Goal: Transaction & Acquisition: Purchase product/service

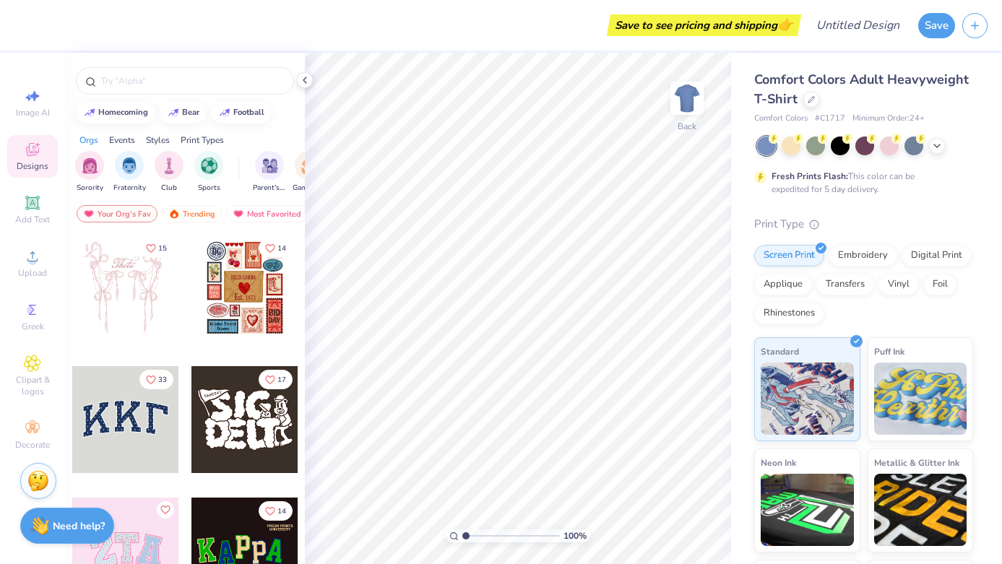
click at [134, 425] on div at bounding box center [125, 419] width 107 height 107
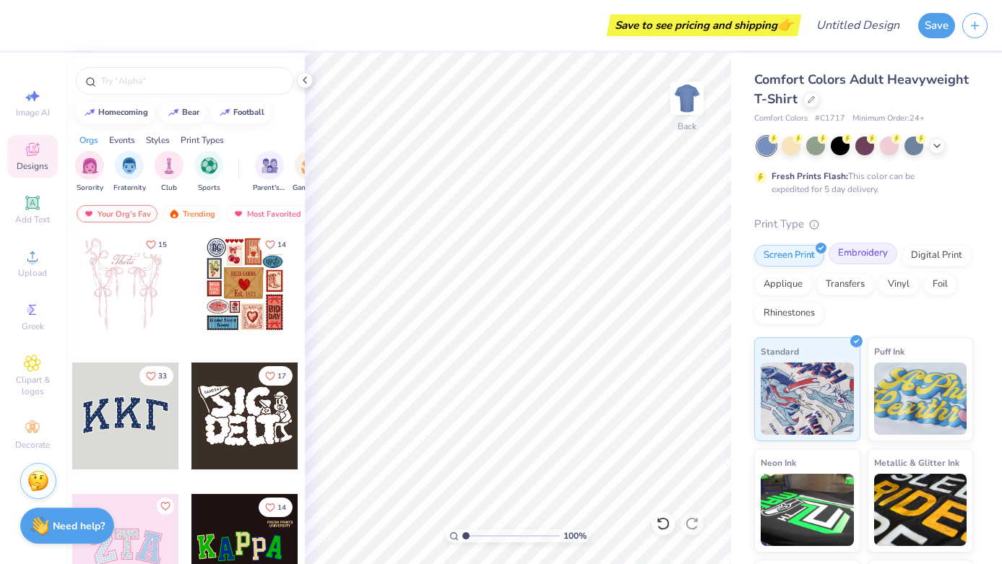
click at [858, 257] on div "Embroidery" at bounding box center [863, 254] width 69 height 22
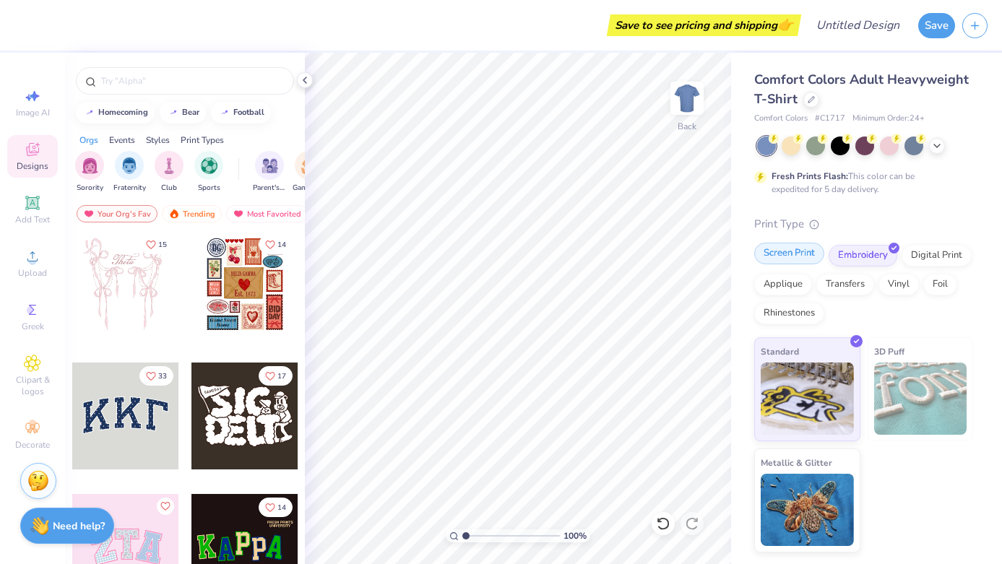
click at [796, 254] on div "Screen Print" at bounding box center [789, 254] width 70 height 22
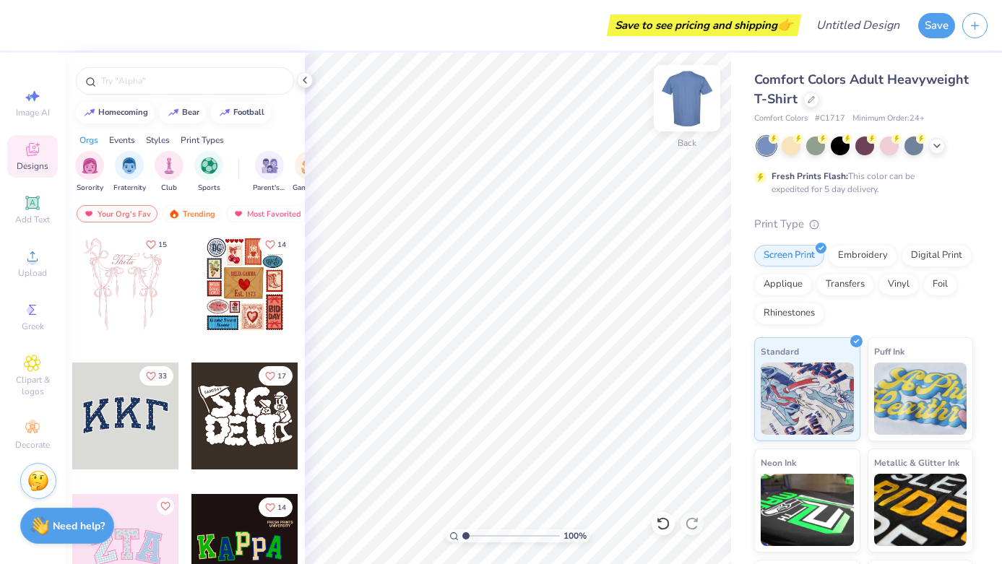
click at [683, 92] on img at bounding box center [687, 98] width 58 height 58
click at [809, 102] on div at bounding box center [811, 98] width 16 height 16
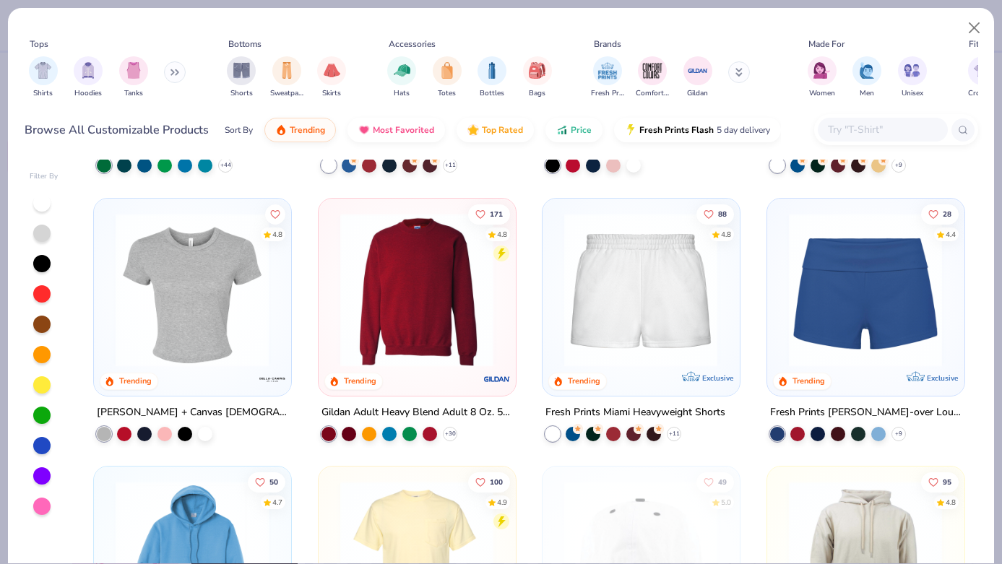
scroll to position [505, 0]
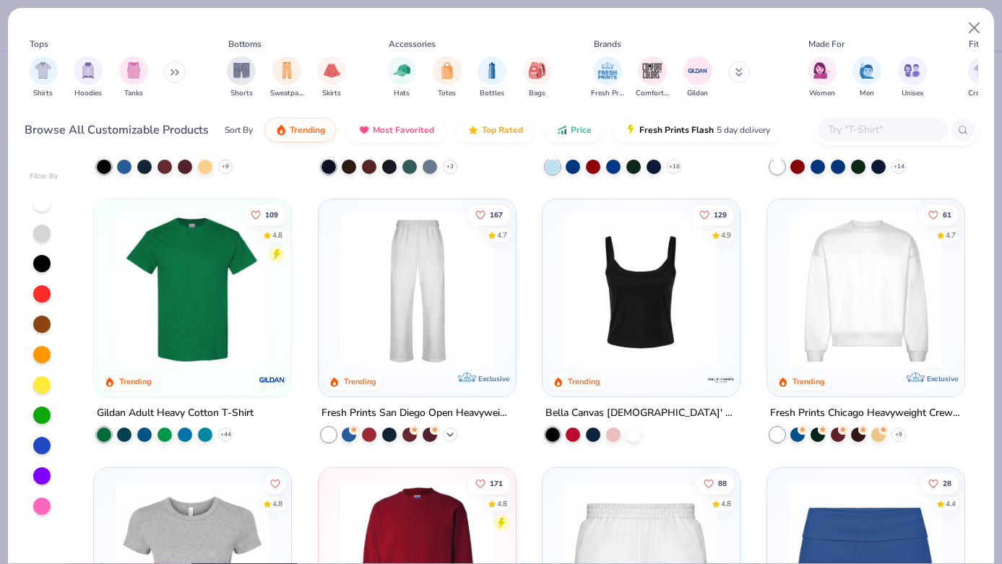
click at [451, 433] on polyline at bounding box center [450, 434] width 6 height 3
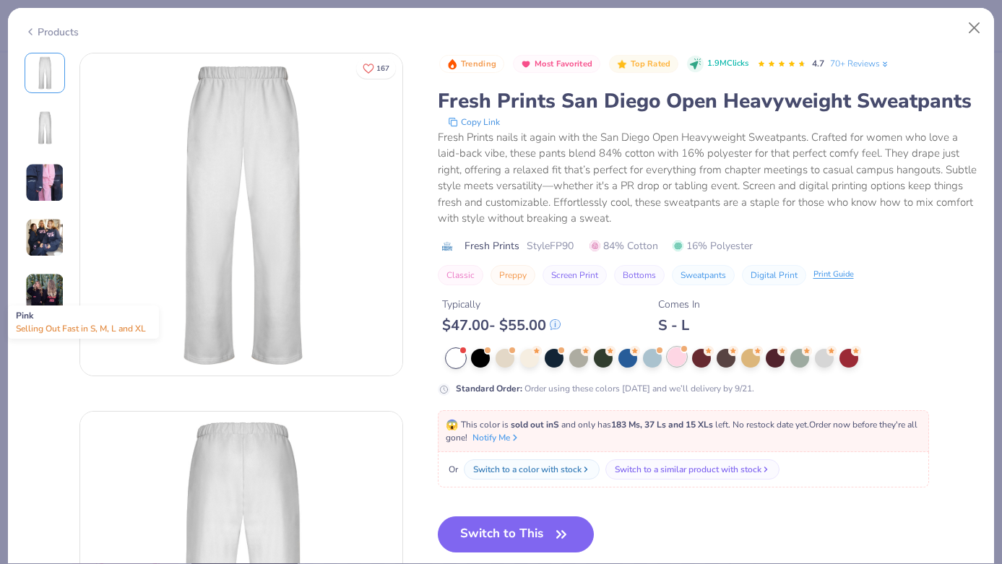
click at [676, 356] on div at bounding box center [677, 357] width 19 height 19
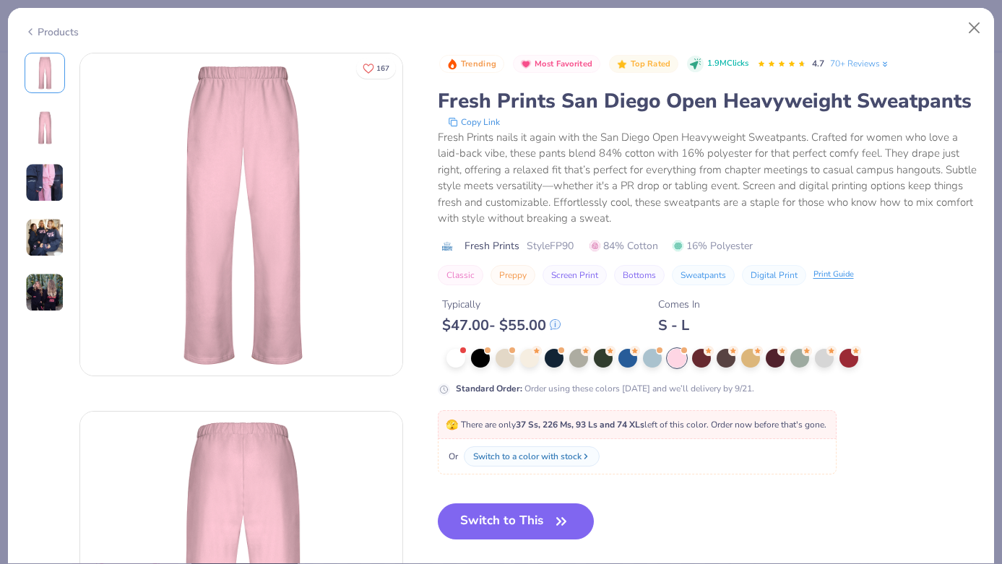
click at [46, 171] on img at bounding box center [44, 182] width 39 height 39
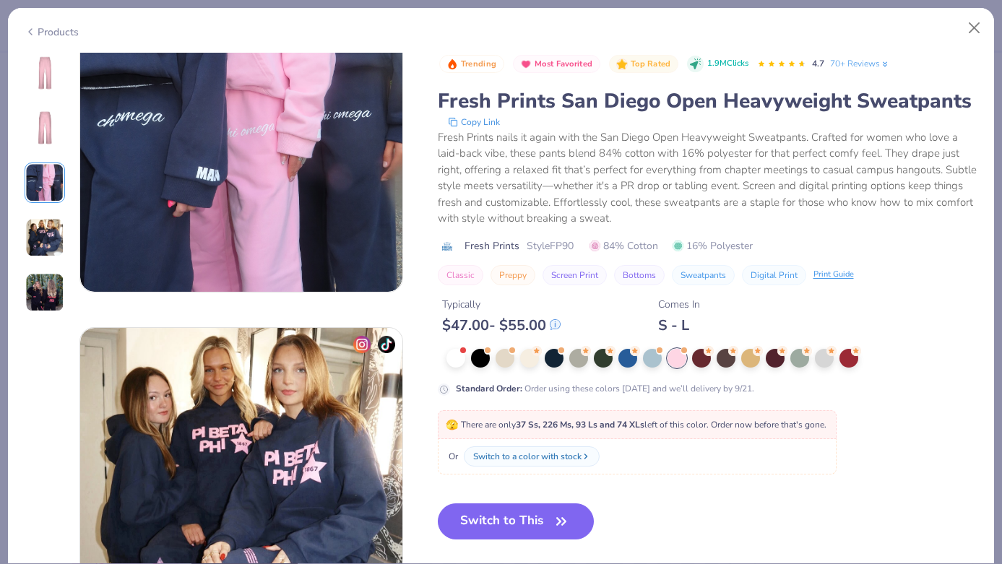
scroll to position [798, 0]
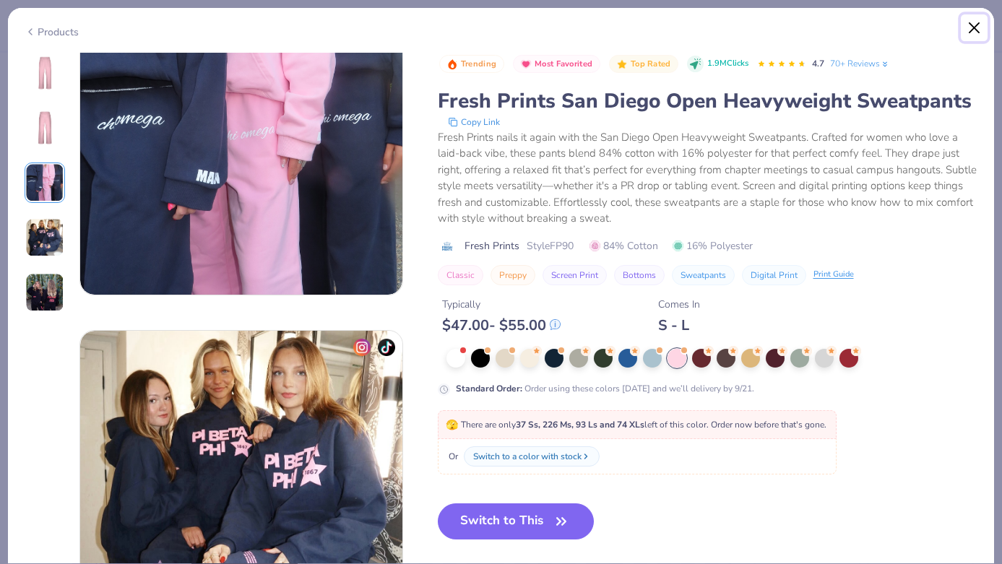
click at [972, 24] on button "Close" at bounding box center [974, 27] width 27 height 27
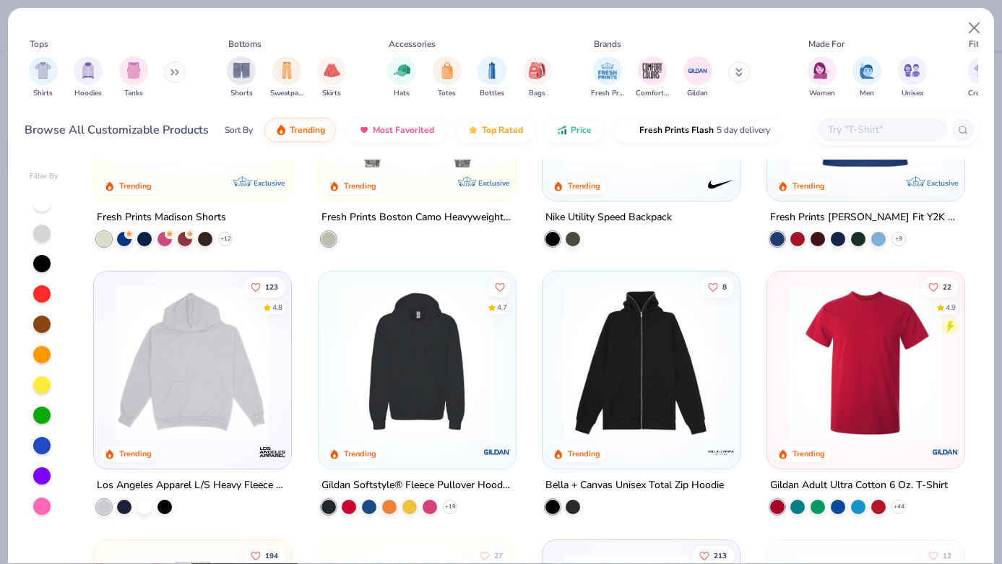
scroll to position [2322, 0]
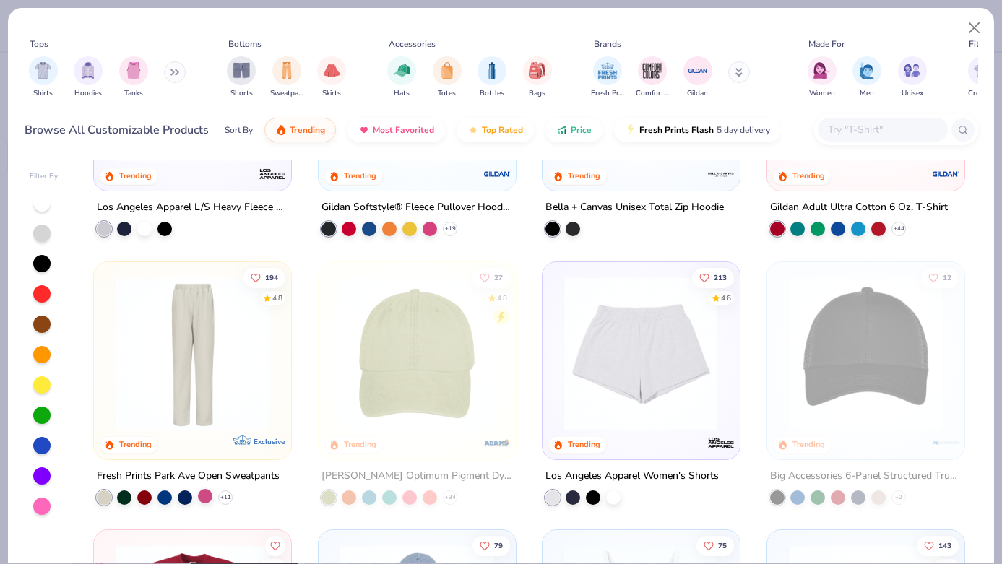
click at [204, 494] on div at bounding box center [205, 495] width 14 height 14
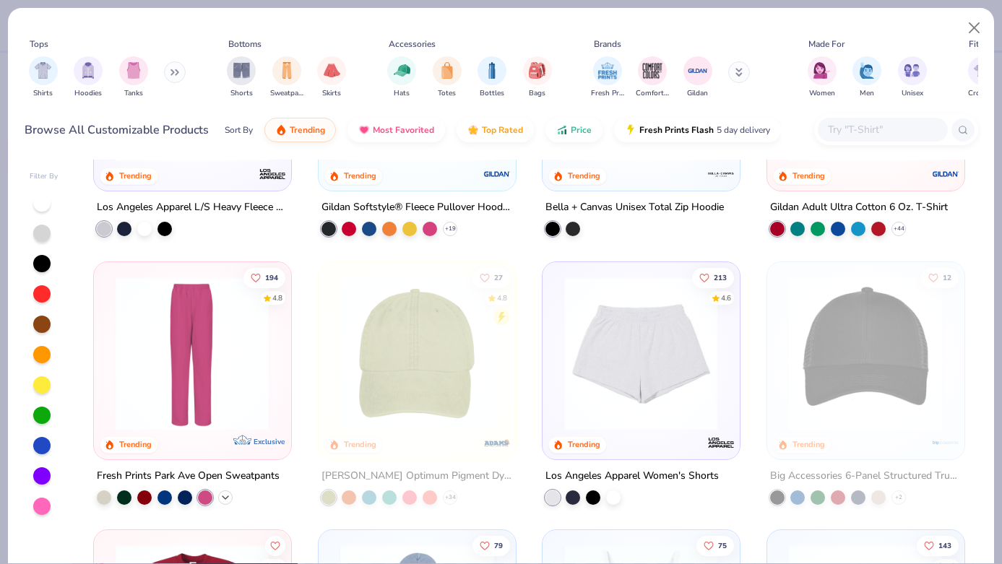
click at [227, 497] on icon at bounding box center [226, 497] width 12 height 12
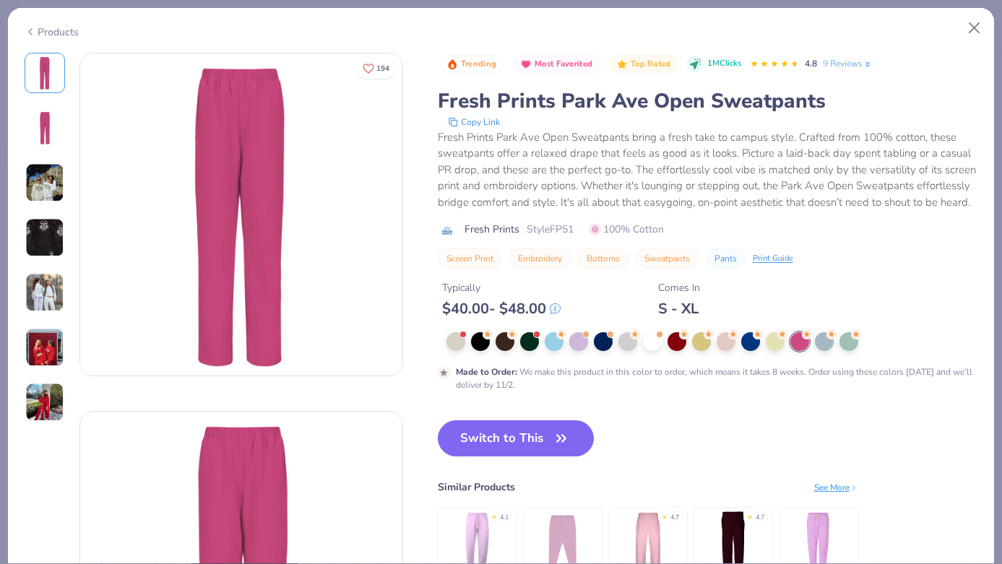
click at [645, 535] on img at bounding box center [647, 544] width 69 height 69
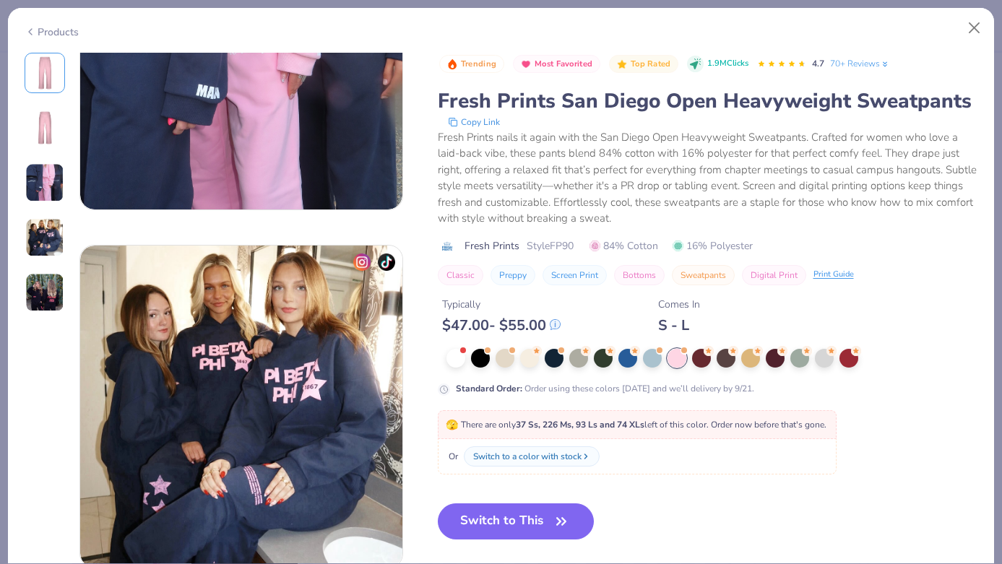
scroll to position [884, 0]
click at [565, 459] on div "Switch to a color with stock" at bounding box center [529, 456] width 108 height 13
click at [677, 357] on div at bounding box center [677, 358] width 19 height 19
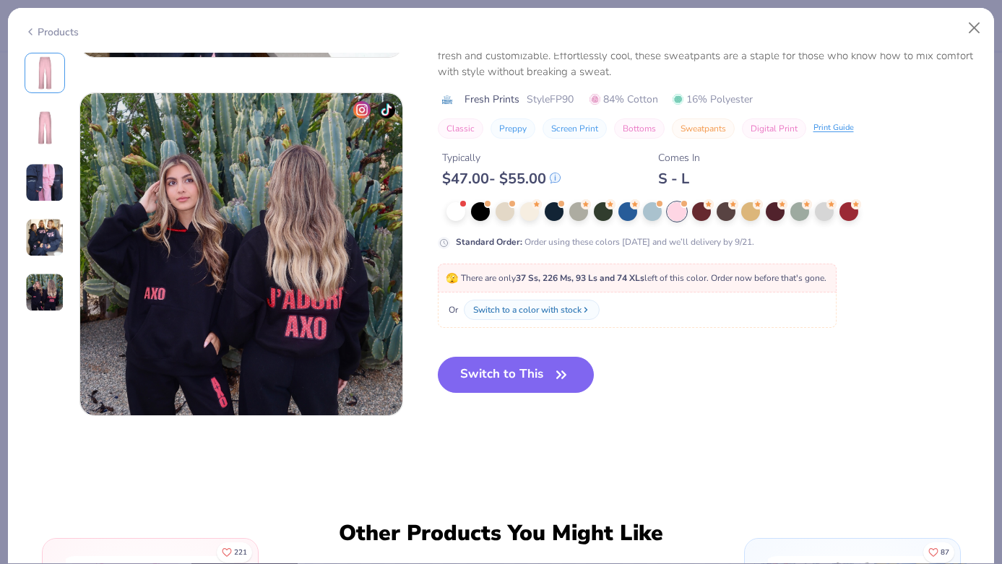
scroll to position [1398, 0]
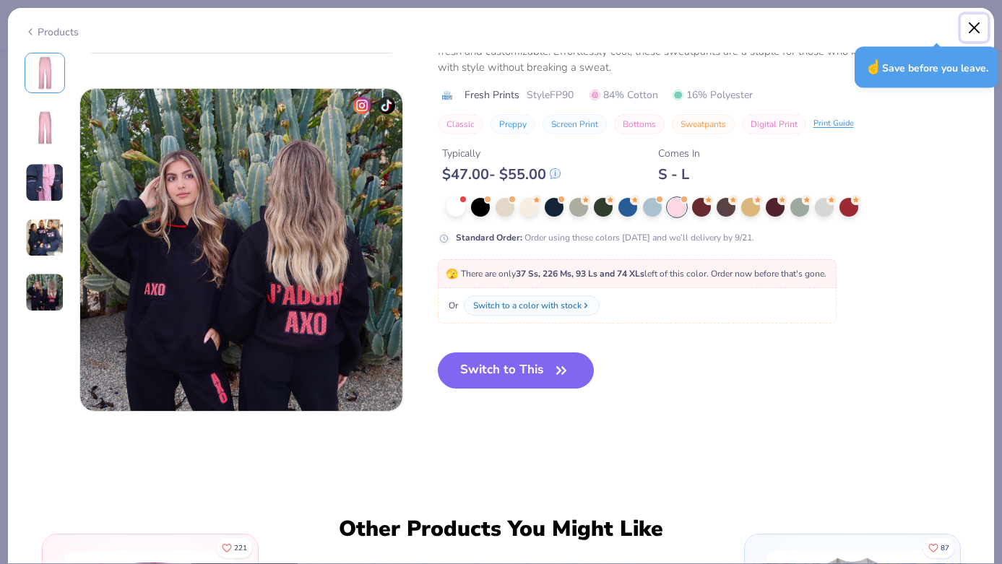
click at [974, 29] on button "Close" at bounding box center [974, 27] width 27 height 27
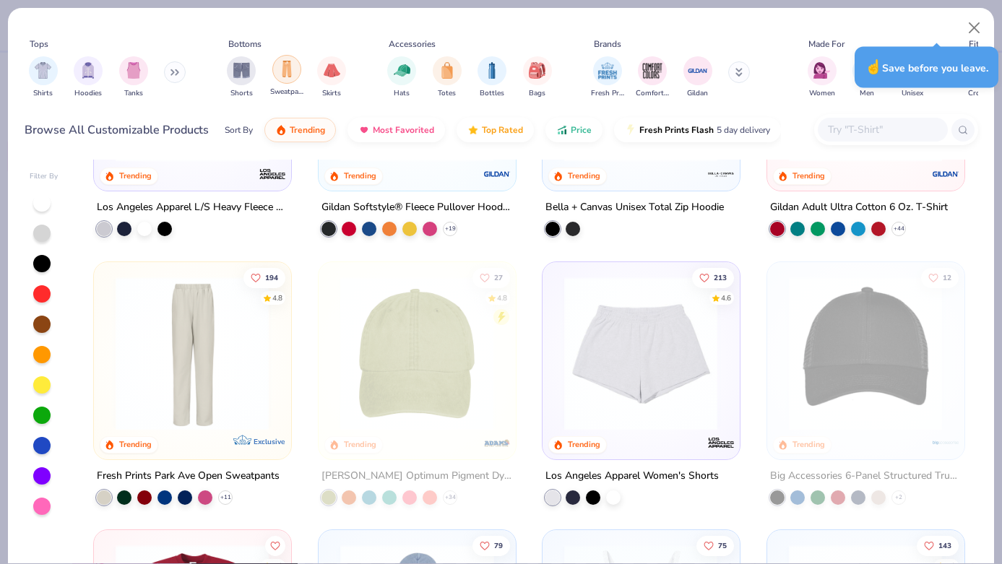
click at [284, 81] on div "filter for Sweatpants" at bounding box center [286, 69] width 29 height 29
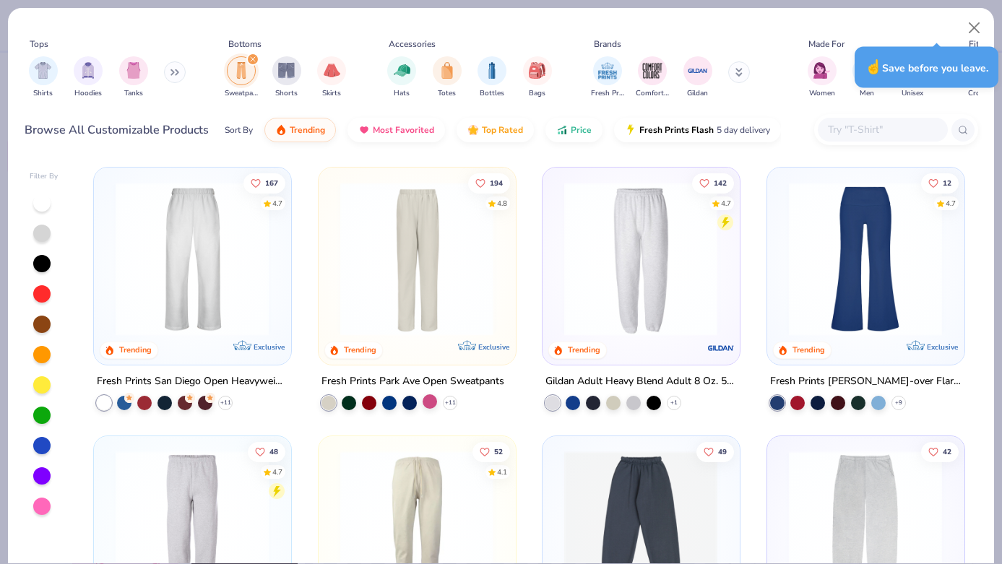
click at [431, 403] on div at bounding box center [430, 401] width 14 height 14
click at [433, 401] on div at bounding box center [430, 401] width 14 height 14
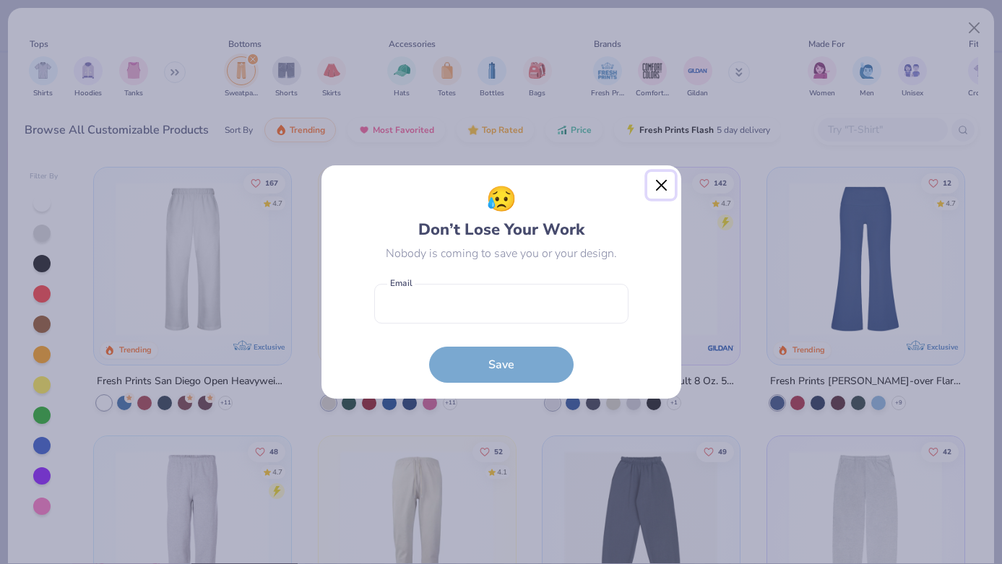
click at [658, 181] on button "Close" at bounding box center [660, 185] width 27 height 27
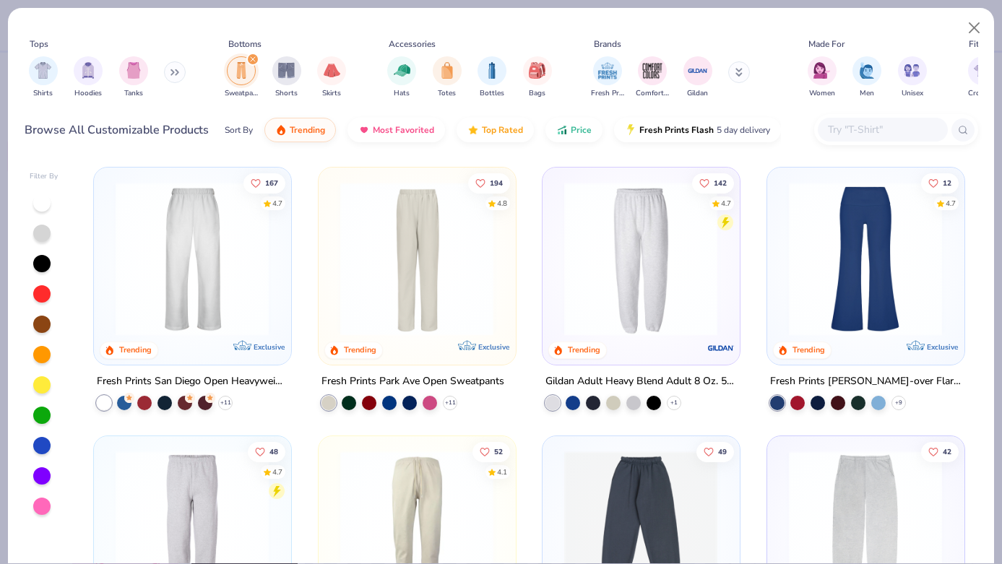
click at [253, 59] on icon "filter for Sweatpants" at bounding box center [253, 59] width 6 height 6
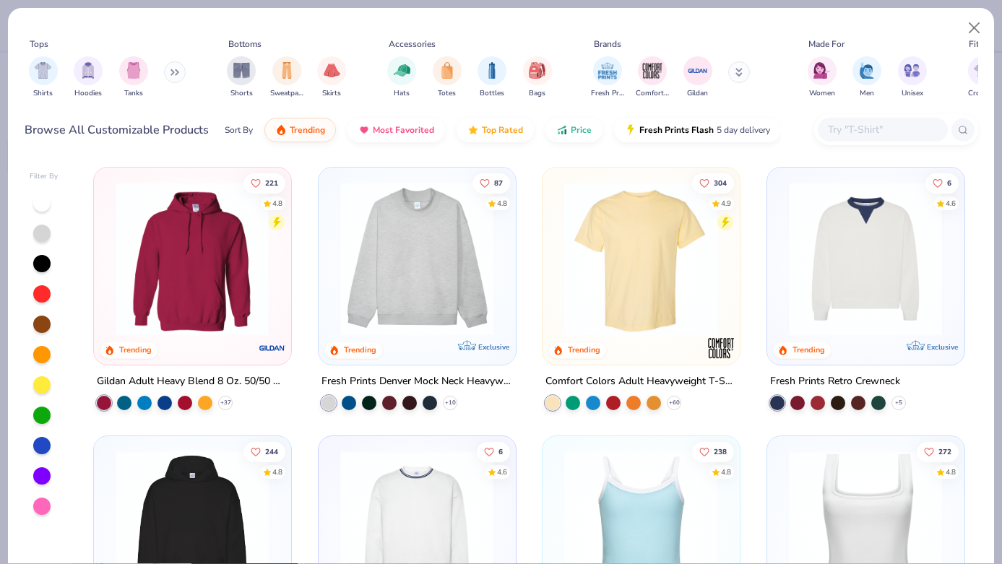
click at [174, 66] on button at bounding box center [175, 72] width 22 height 22
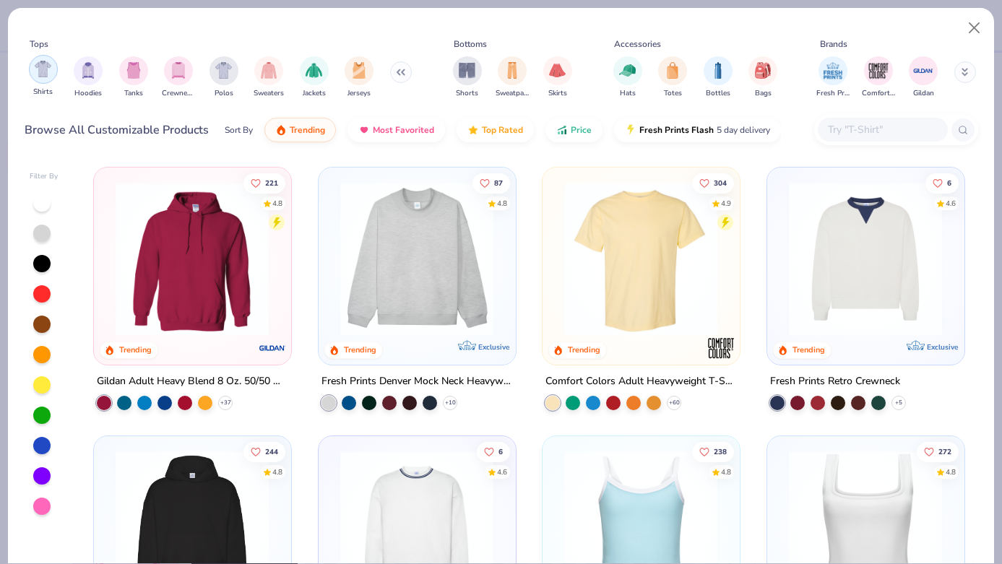
click at [48, 73] on img "filter for Shirts" at bounding box center [43, 69] width 17 height 17
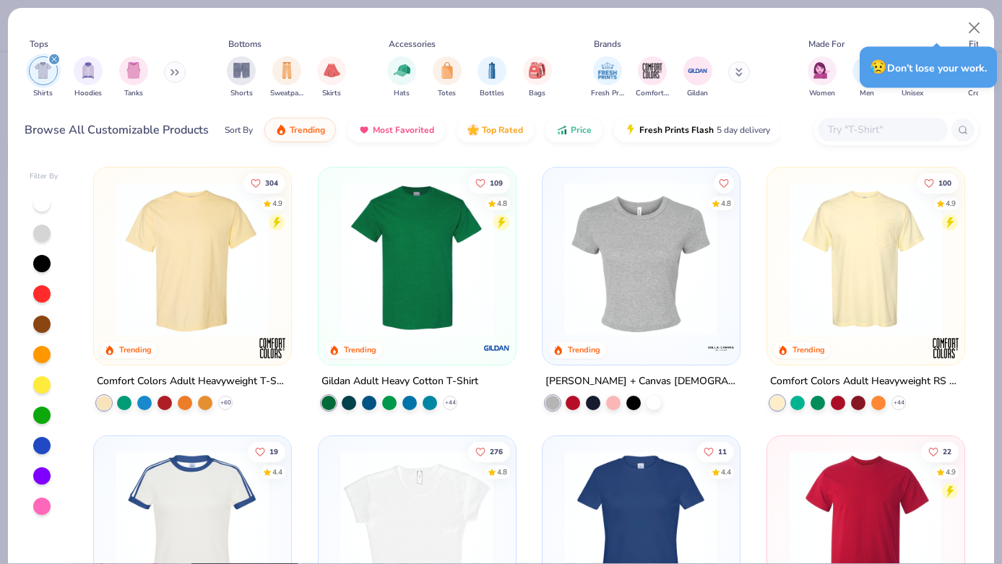
click at [173, 73] on icon at bounding box center [172, 72] width 2 height 5
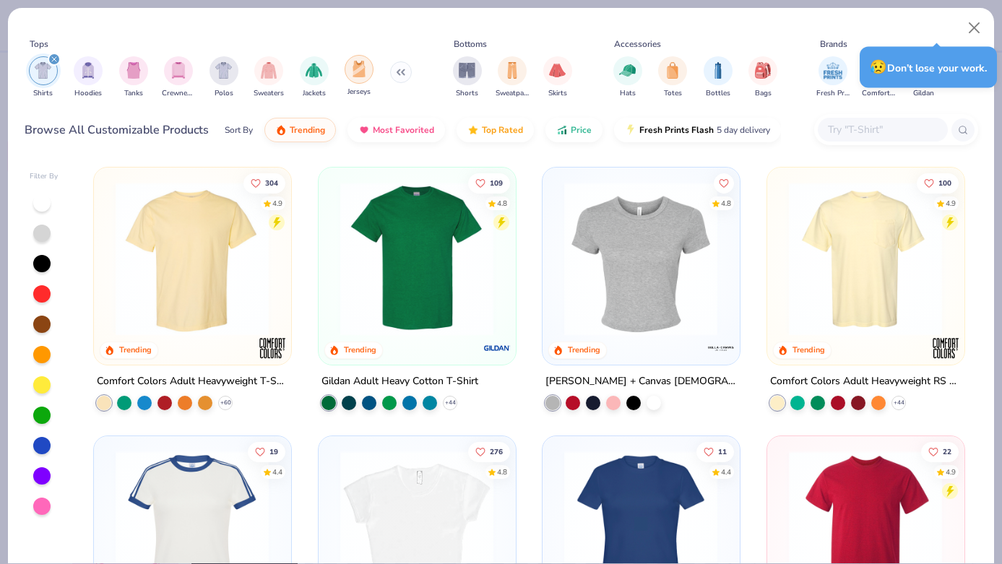
click at [350, 72] on div "filter for Jerseys" at bounding box center [359, 69] width 29 height 29
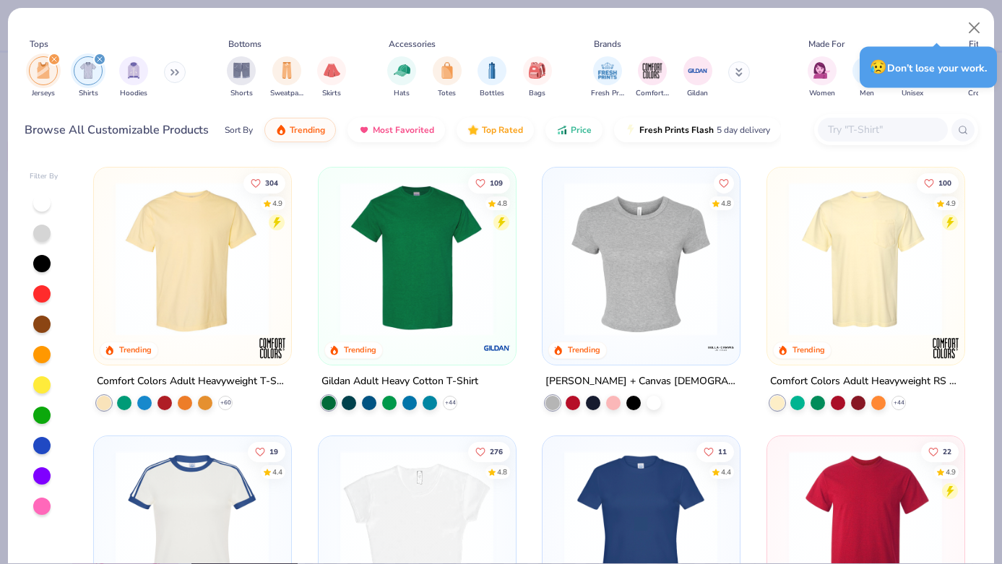
click at [100, 59] on icon "filter for Shirts" at bounding box center [100, 59] width 4 height 4
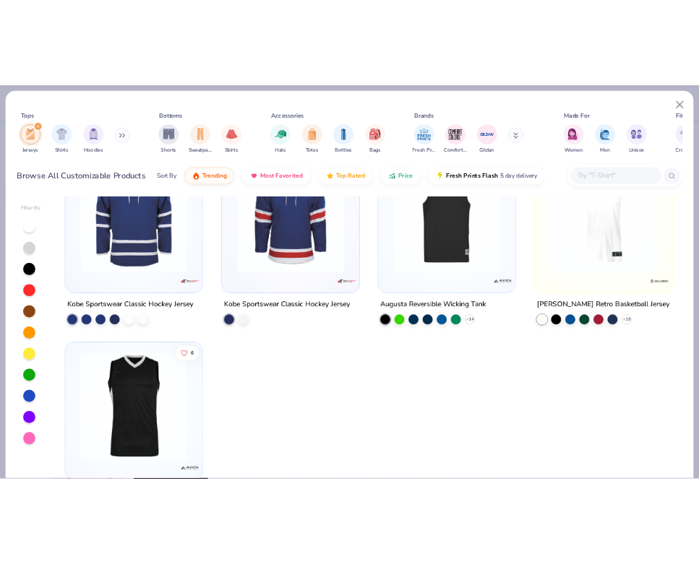
scroll to position [408, 0]
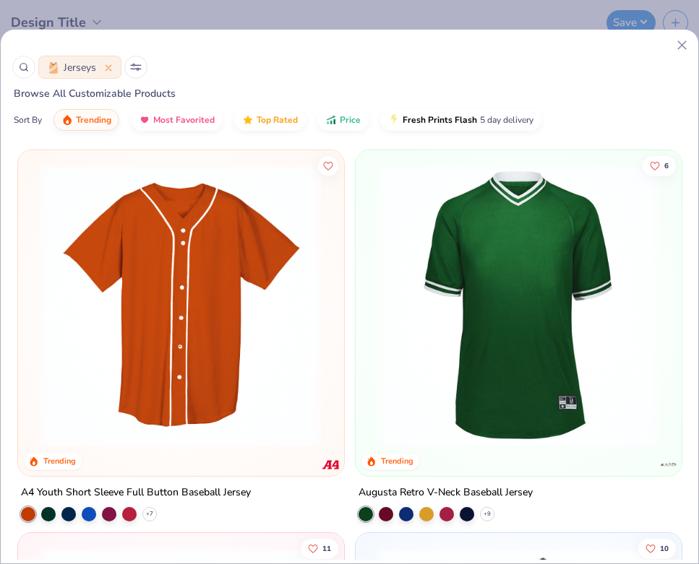
click at [680, 45] on line at bounding box center [682, 45] width 8 height 8
